Goal: Information Seeking & Learning: Find specific fact

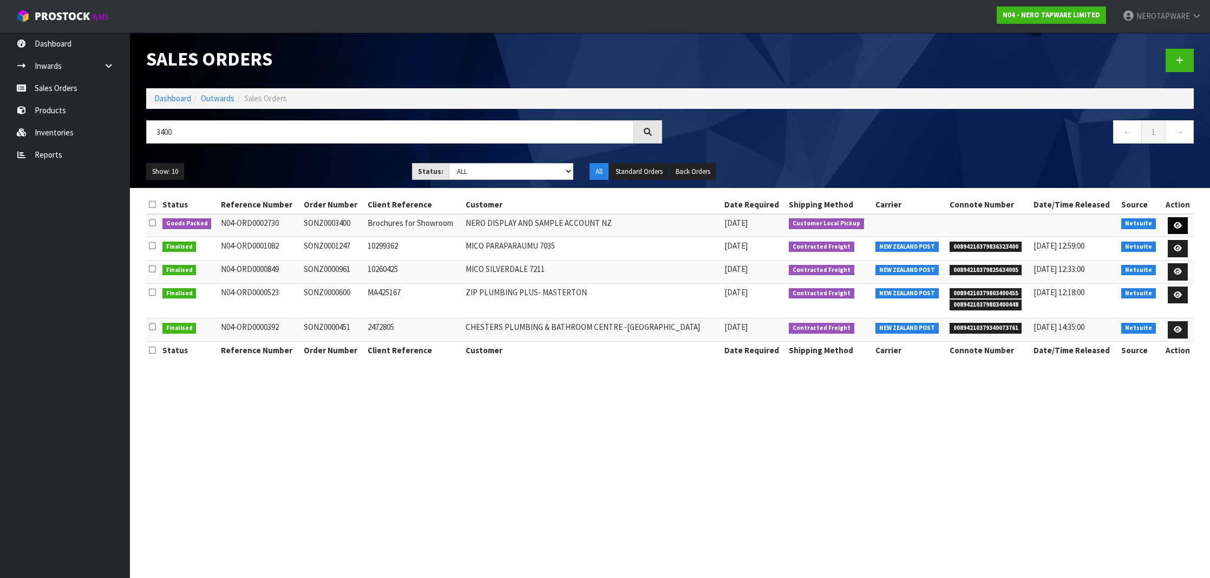
click at [1177, 222] on icon at bounding box center [1178, 225] width 8 height 7
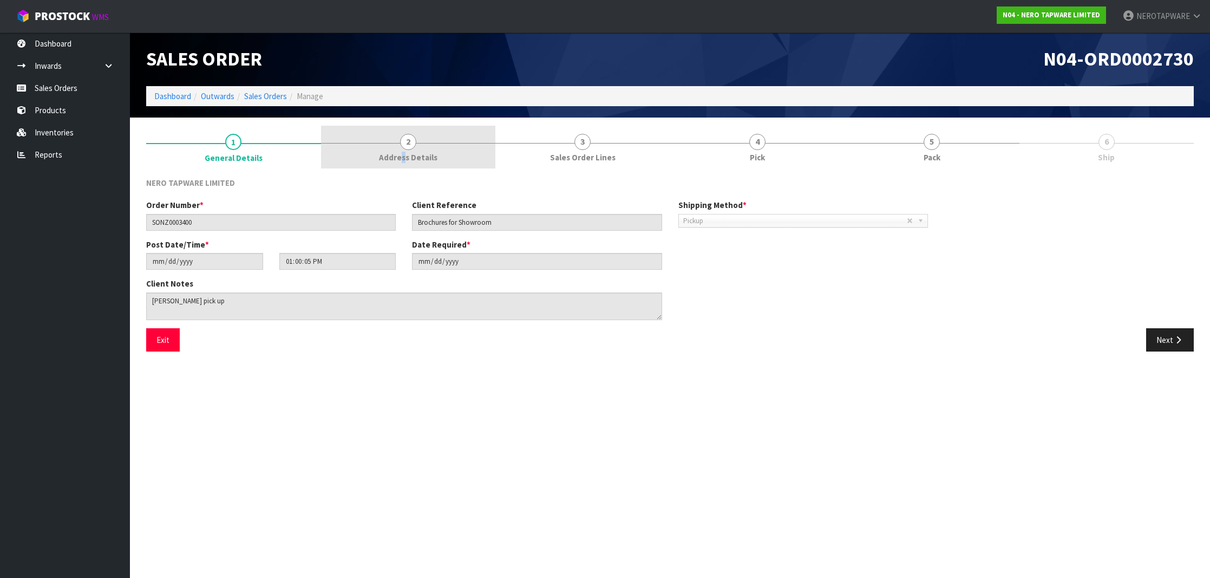
click at [403, 155] on span "Address Details" at bounding box center [408, 157] width 58 height 11
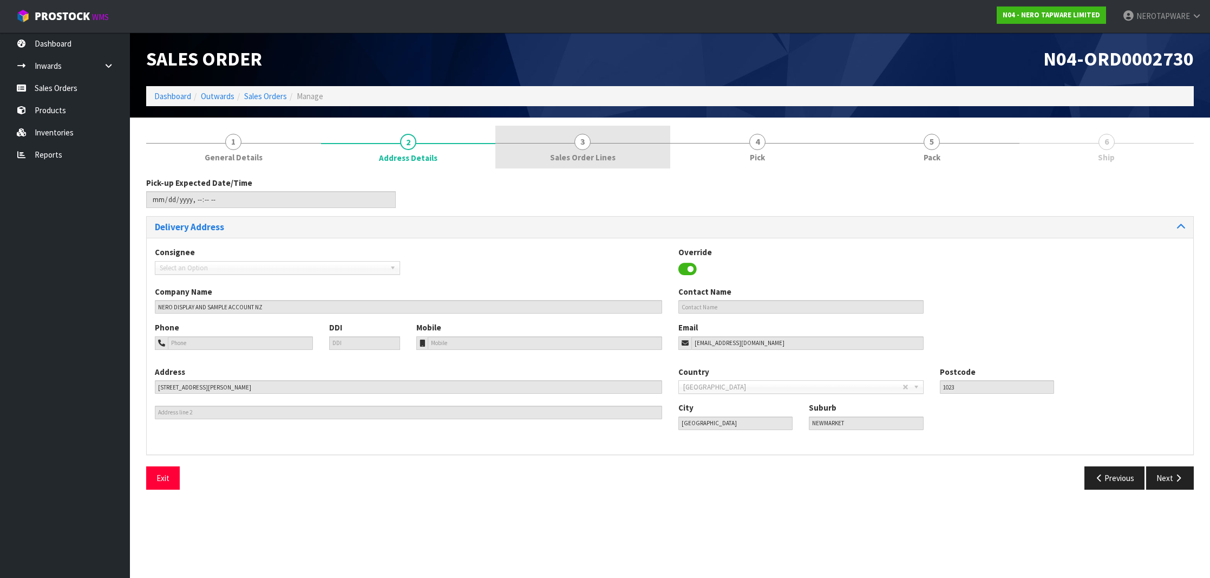
click at [592, 157] on span "Sales Order Lines" at bounding box center [583, 157] width 66 height 11
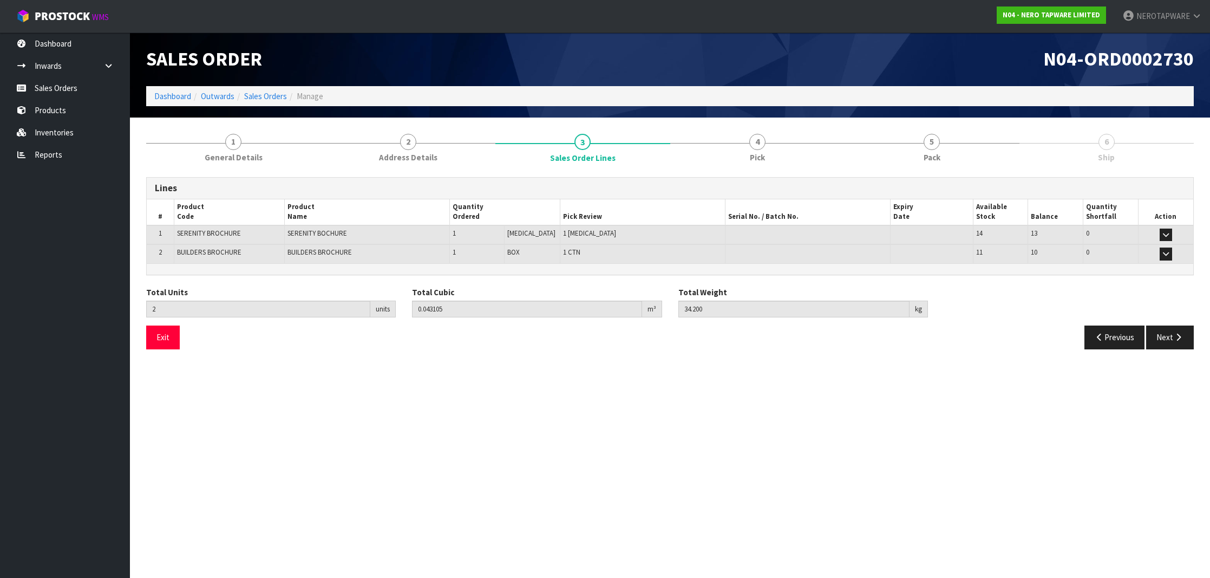
click at [737, 384] on section "Edit Sales Order N04-ORD0002730 Dashboard Outwards Sales Orders Manage Sales Or…" at bounding box center [605, 289] width 1210 height 578
click at [663, 379] on section "Edit Sales Order N04-ORD0002730 Dashboard Outwards Sales Orders Manage Sales Or…" at bounding box center [605, 289] width 1210 height 578
click at [564, 363] on section "Edit Sales Order N04-ORD0002730 Dashboard Outwards Sales Orders Manage Sales Or…" at bounding box center [605, 289] width 1210 height 578
click at [771, 157] on link "4 Pick" at bounding box center [757, 147] width 175 height 43
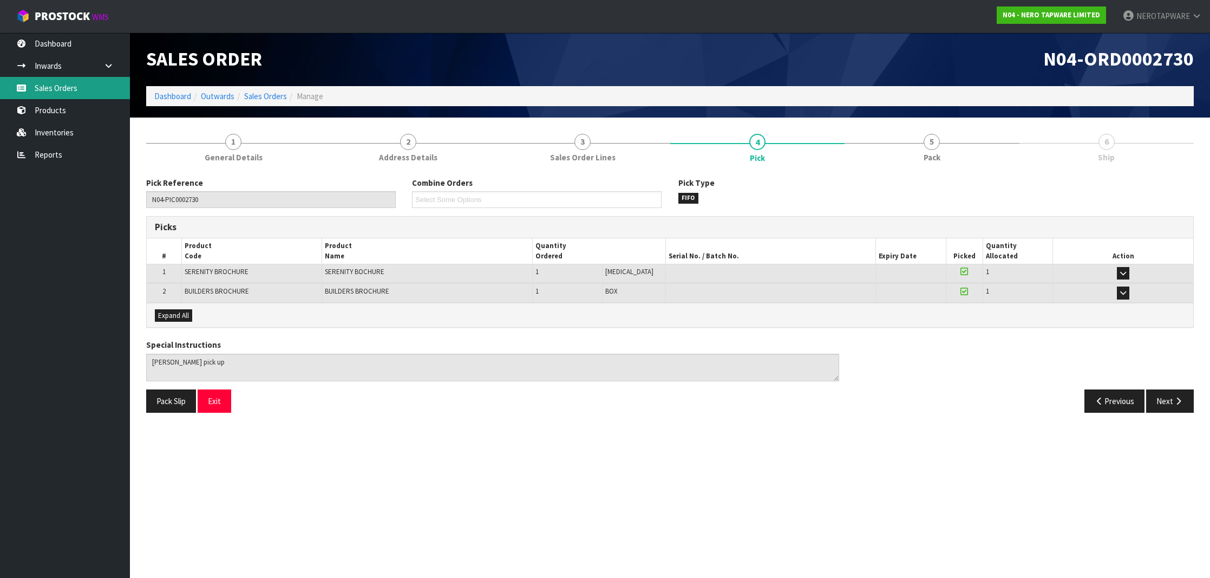
click at [38, 84] on link "Sales Orders" at bounding box center [65, 88] width 130 height 22
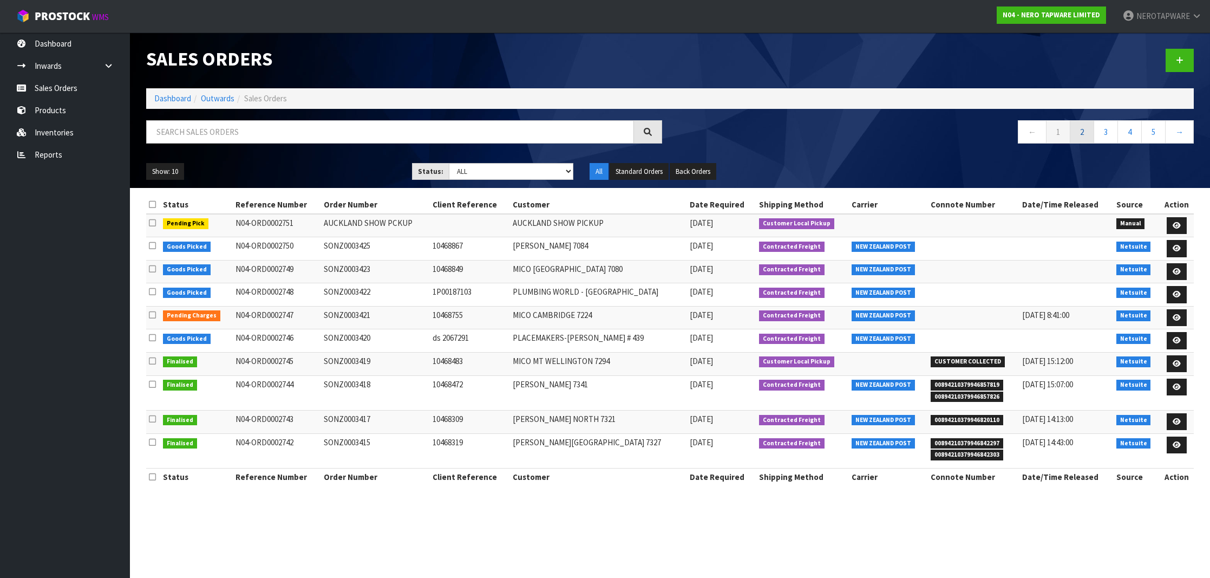
click at [1080, 139] on link "2" at bounding box center [1082, 131] width 24 height 23
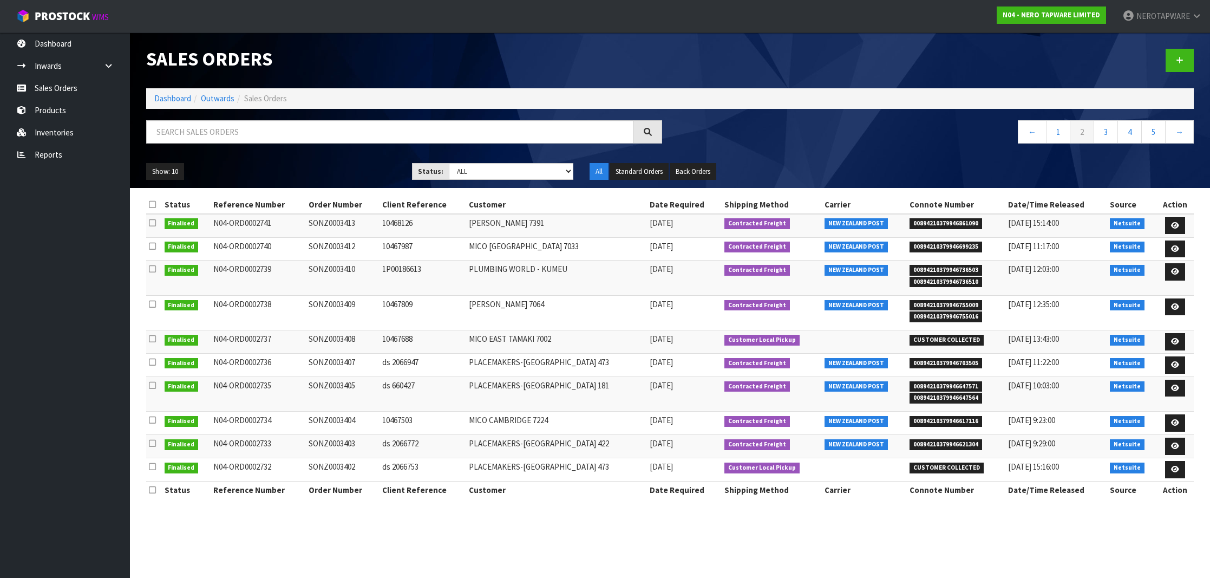
click at [954, 224] on span "00894210379946861090" at bounding box center [946, 223] width 73 height 11
copy span "00894210379946861090"
click at [954, 224] on span "00894210379946861090" at bounding box center [946, 223] width 73 height 11
copy tr "00894210379946861090"
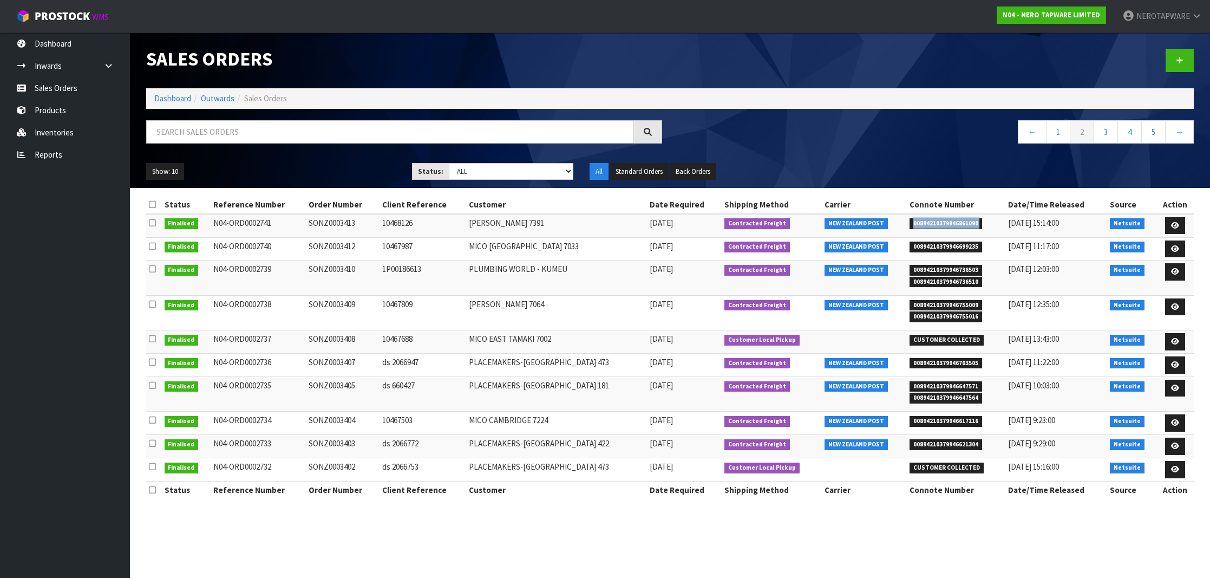
click at [954, 224] on span "00894210379946861090" at bounding box center [946, 223] width 73 height 11
click at [1105, 135] on link "3" at bounding box center [1106, 131] width 24 height 23
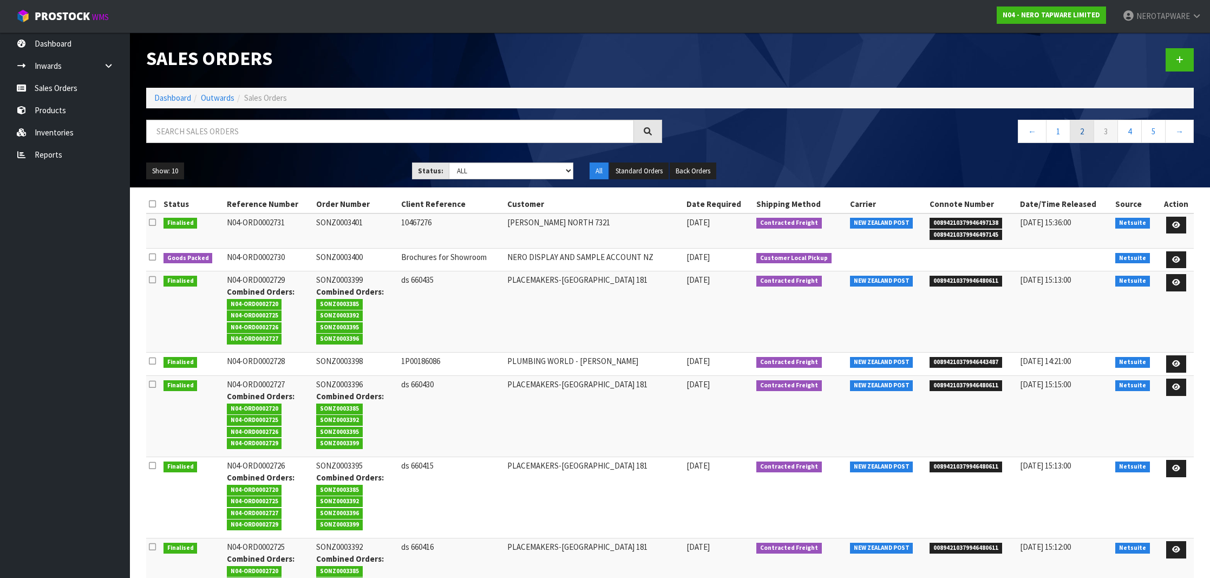
click at [1079, 134] on link "2" at bounding box center [1082, 131] width 24 height 23
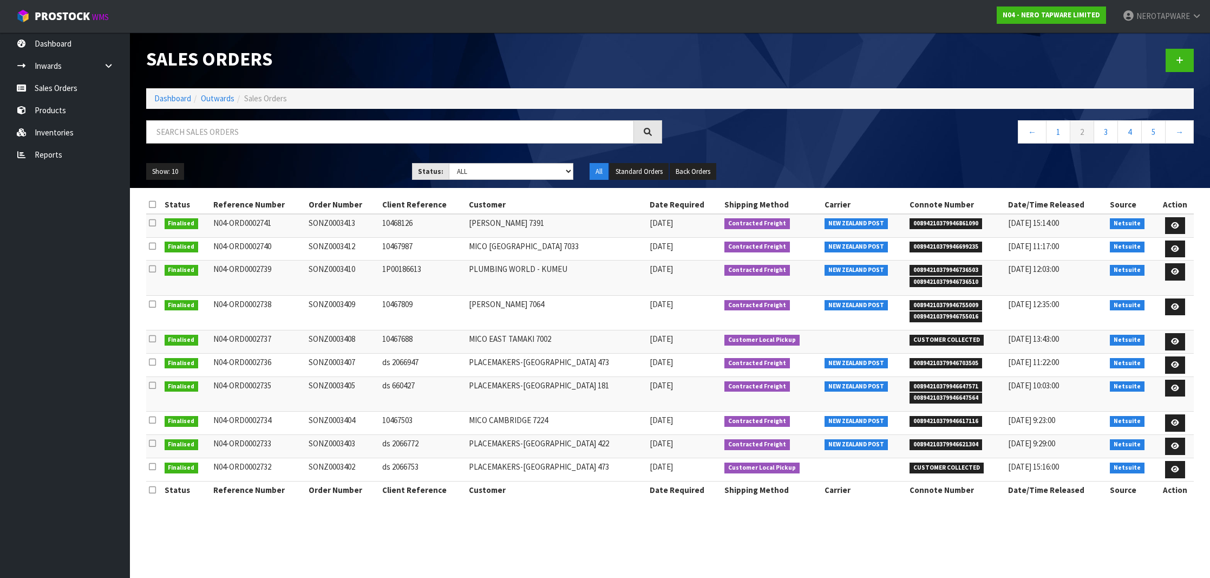
scroll to position [0, 0]
click at [1108, 133] on link "3" at bounding box center [1106, 131] width 24 height 23
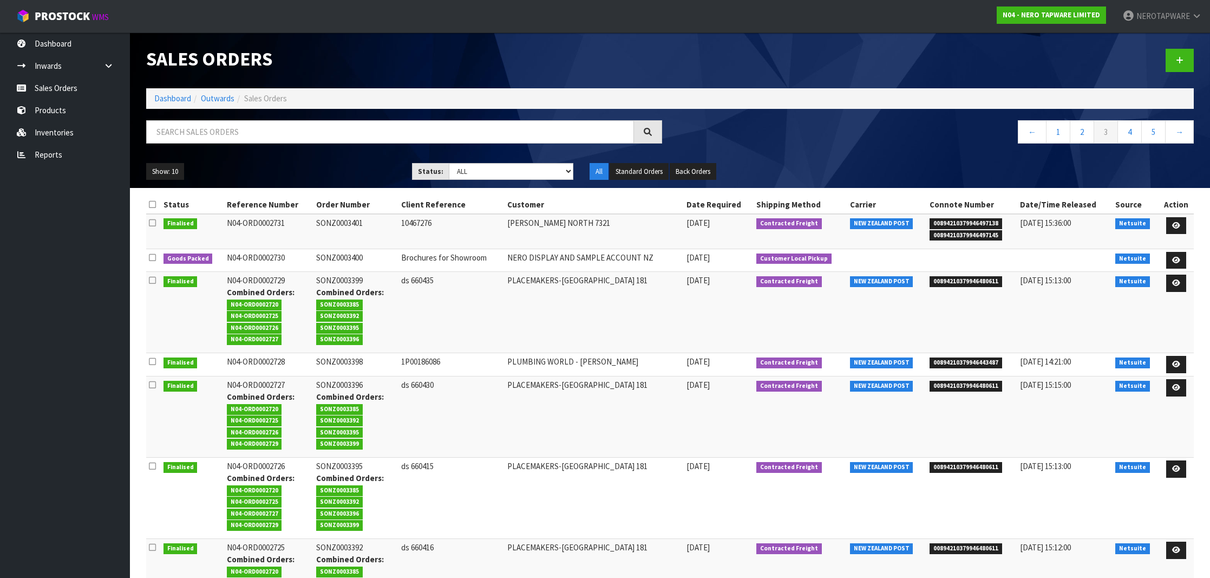
click at [964, 225] on span "00894210379946497138" at bounding box center [966, 223] width 73 height 11
copy span "00894210379946497138"
click at [976, 281] on span "00894210379946480611" at bounding box center [966, 281] width 73 height 11
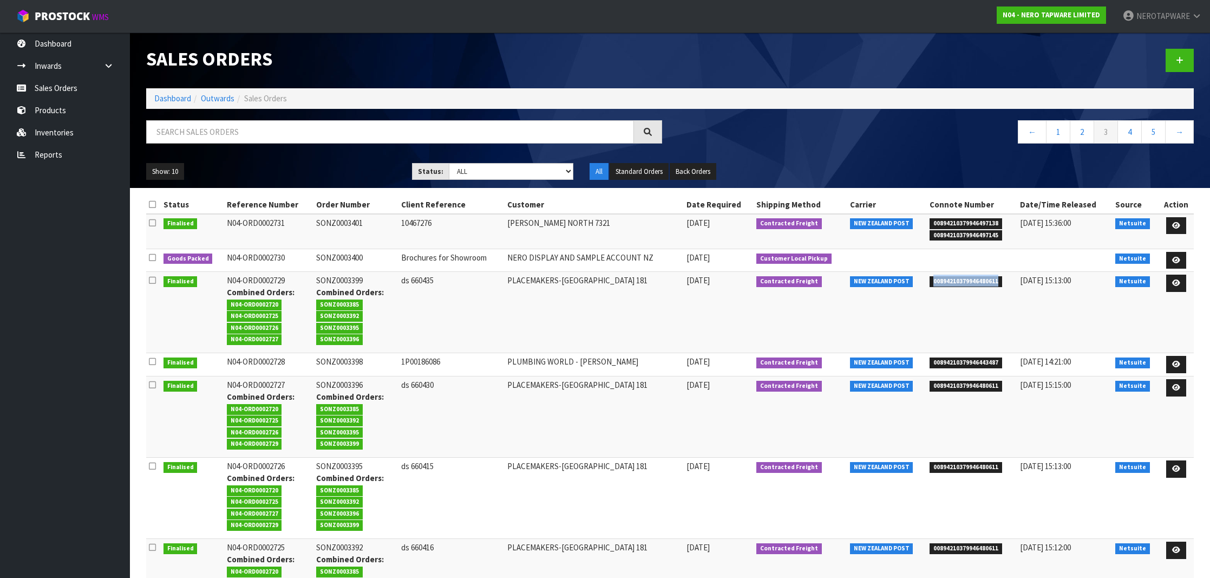
copy span "00894210379946480611"
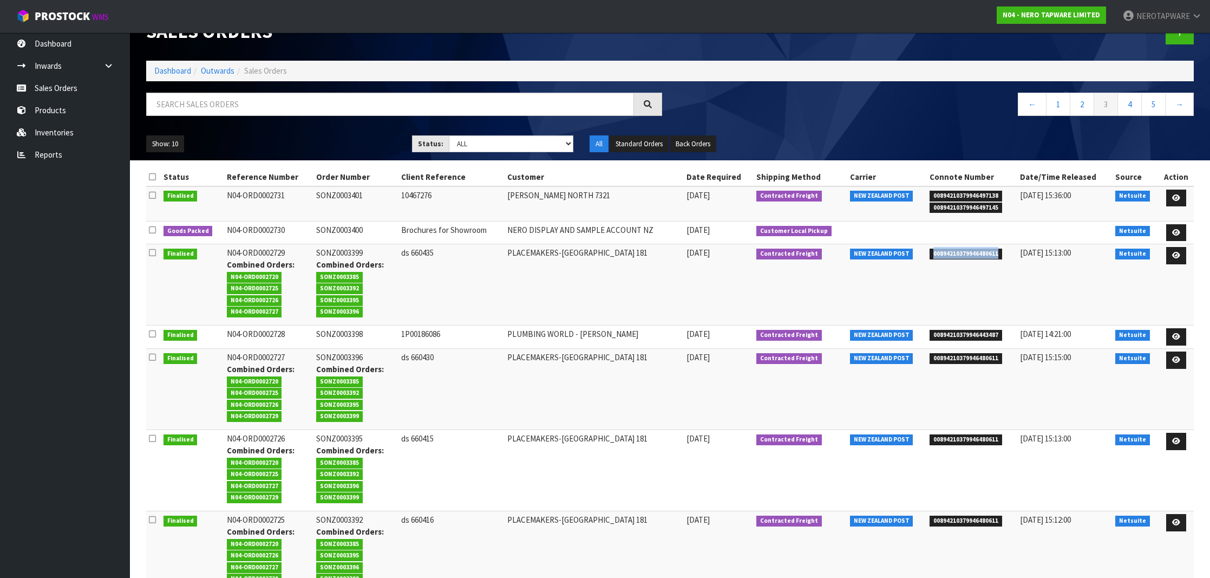
scroll to position [31, 0]
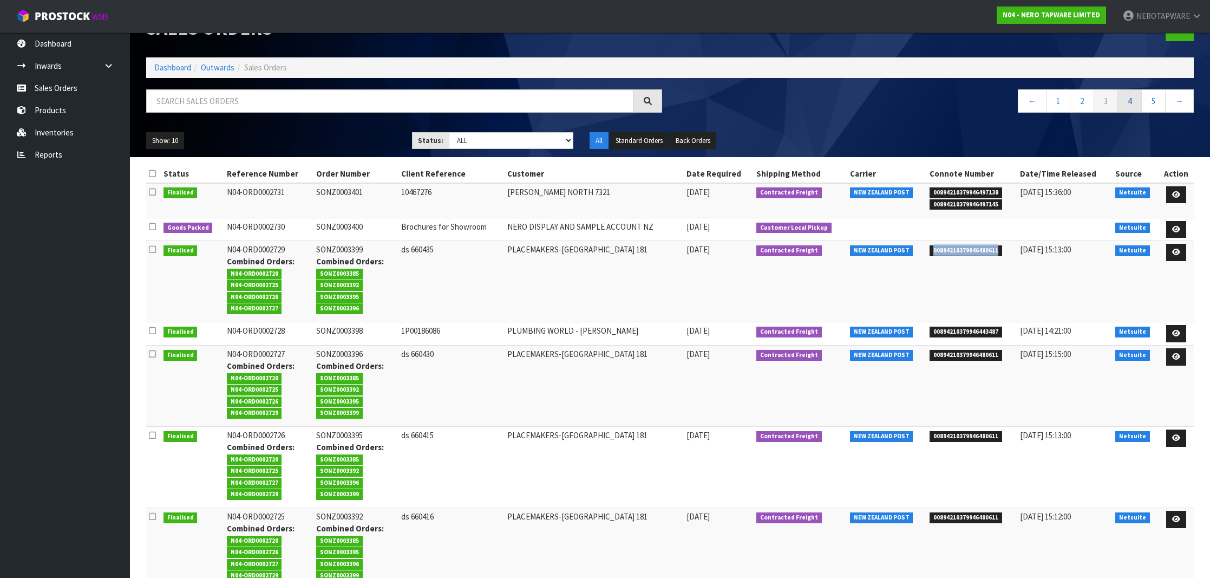
click at [1124, 101] on link "4" at bounding box center [1130, 100] width 24 height 23
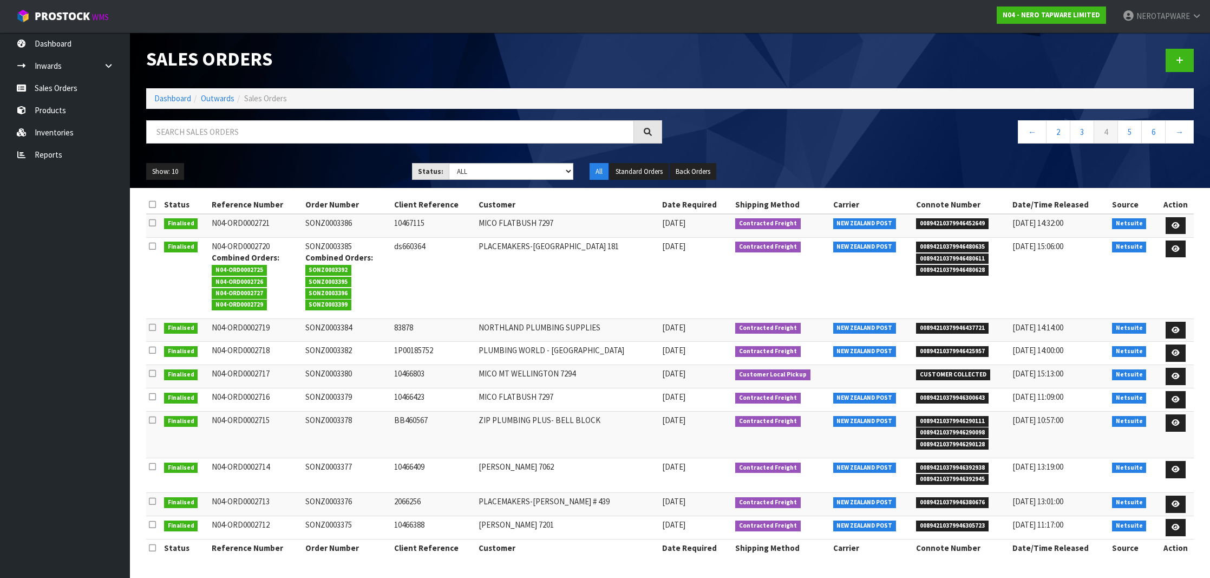
scroll to position [0, 0]
click at [1132, 127] on link "5" at bounding box center [1130, 131] width 24 height 23
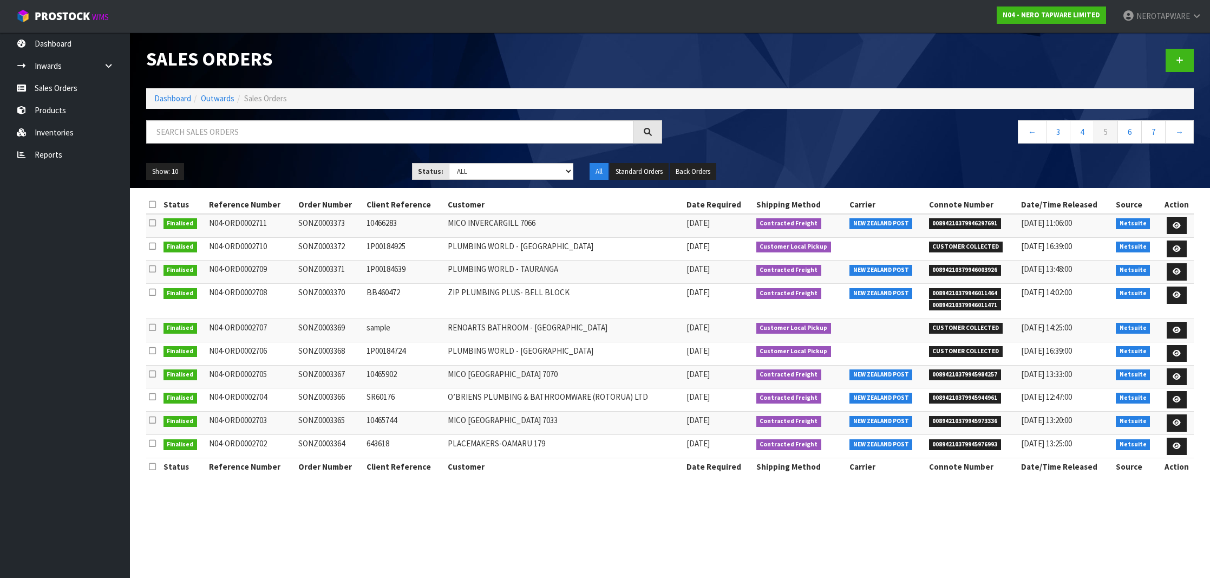
click at [950, 268] on span "00894210379946003926" at bounding box center [965, 270] width 73 height 11
copy span "00894210379946003926"
